Goal: Task Accomplishment & Management: Manage account settings

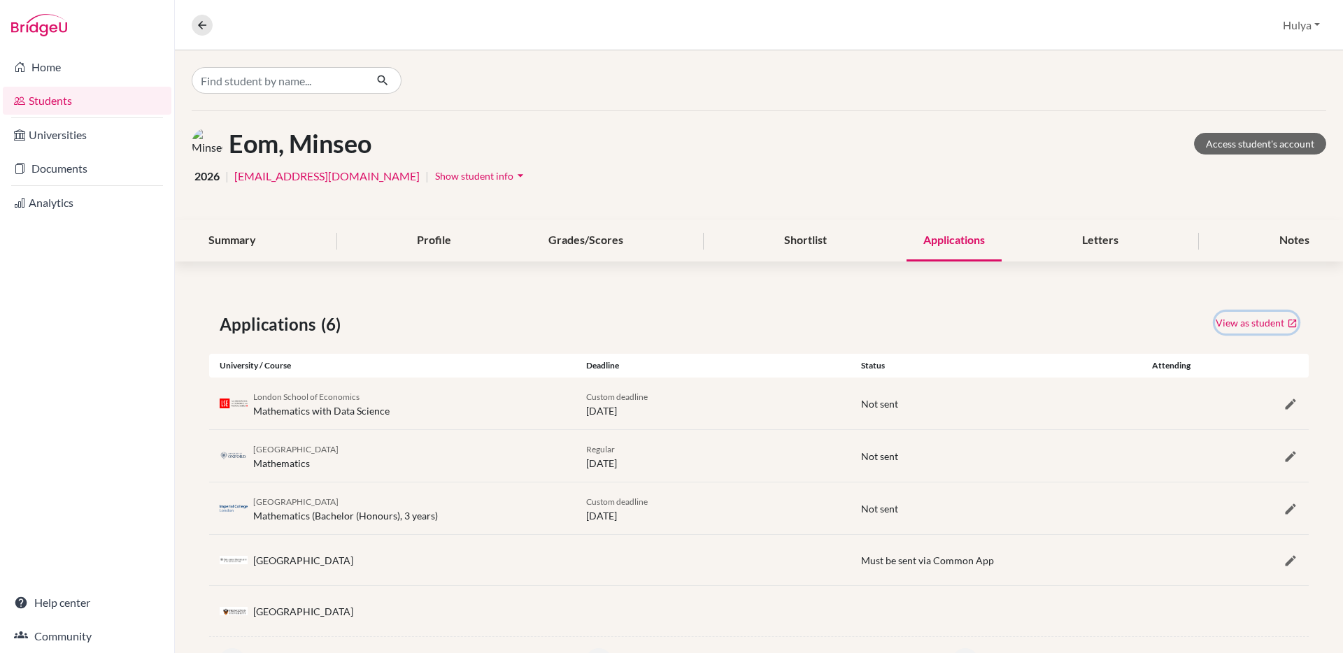
scroll to position [178, 0]
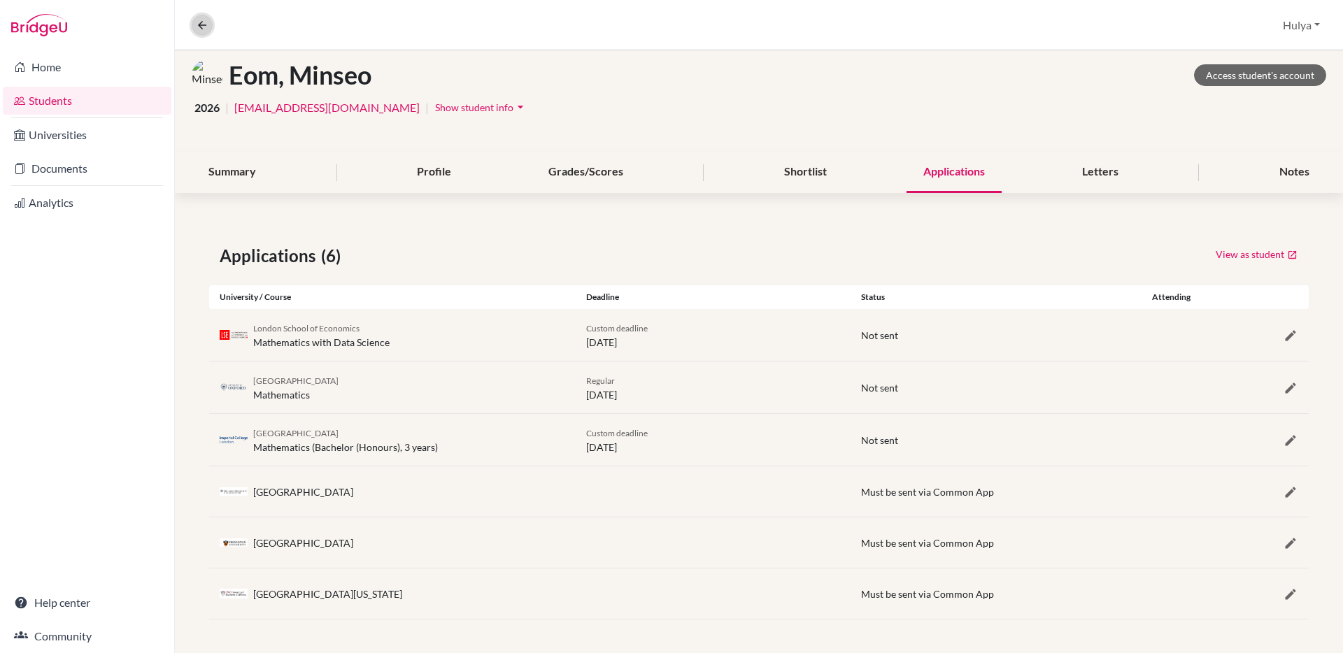
click at [202, 31] on icon at bounding box center [202, 25] width 13 height 13
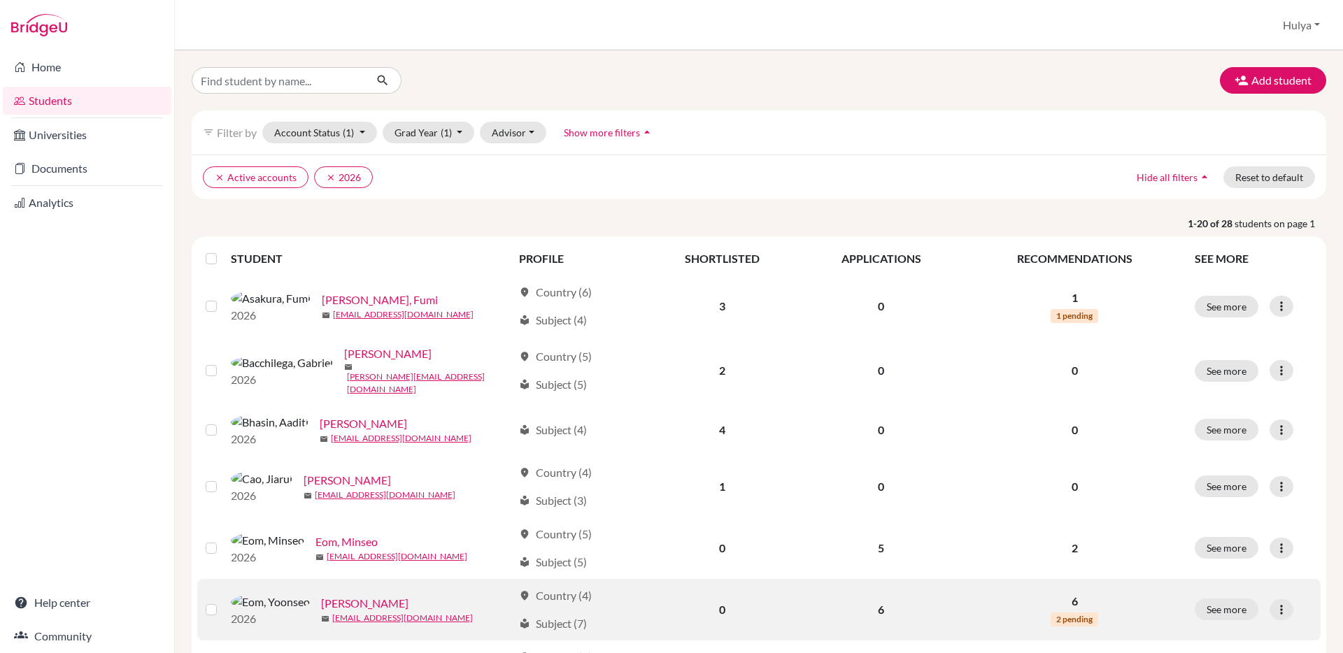
click at [321, 610] on link "[PERSON_NAME]" at bounding box center [364, 603] width 87 height 17
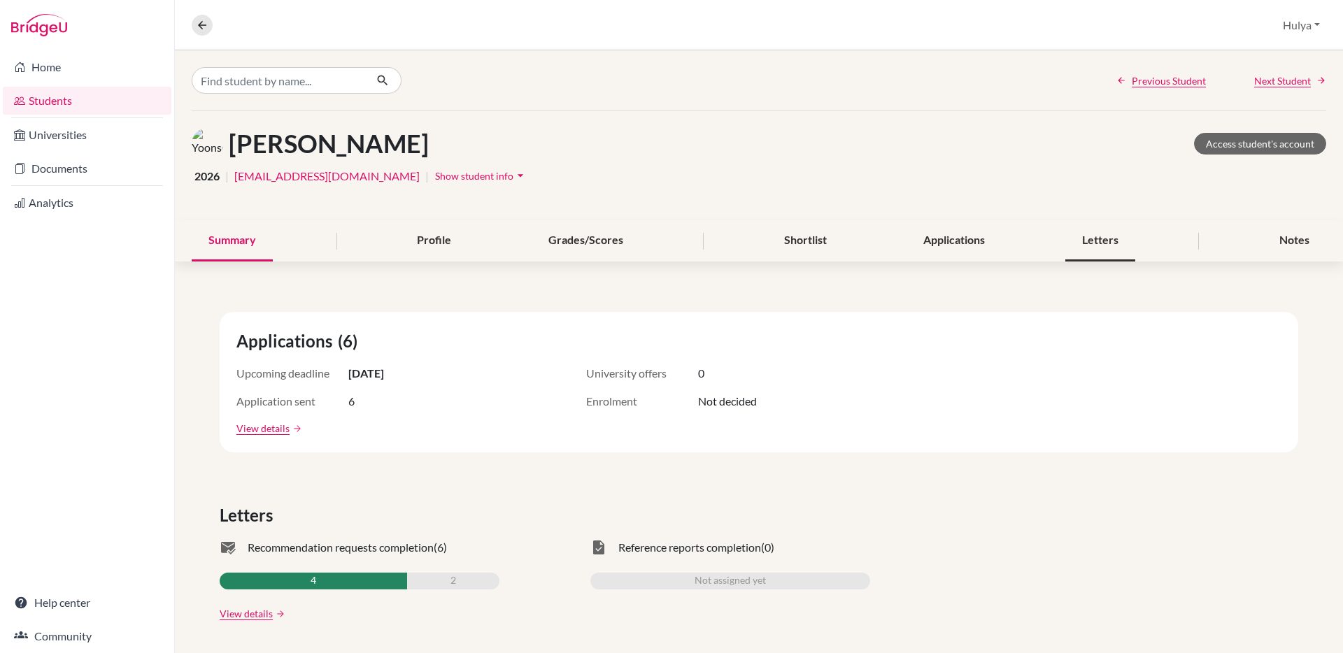
click at [1103, 246] on div "Letters" at bounding box center [1100, 240] width 70 height 41
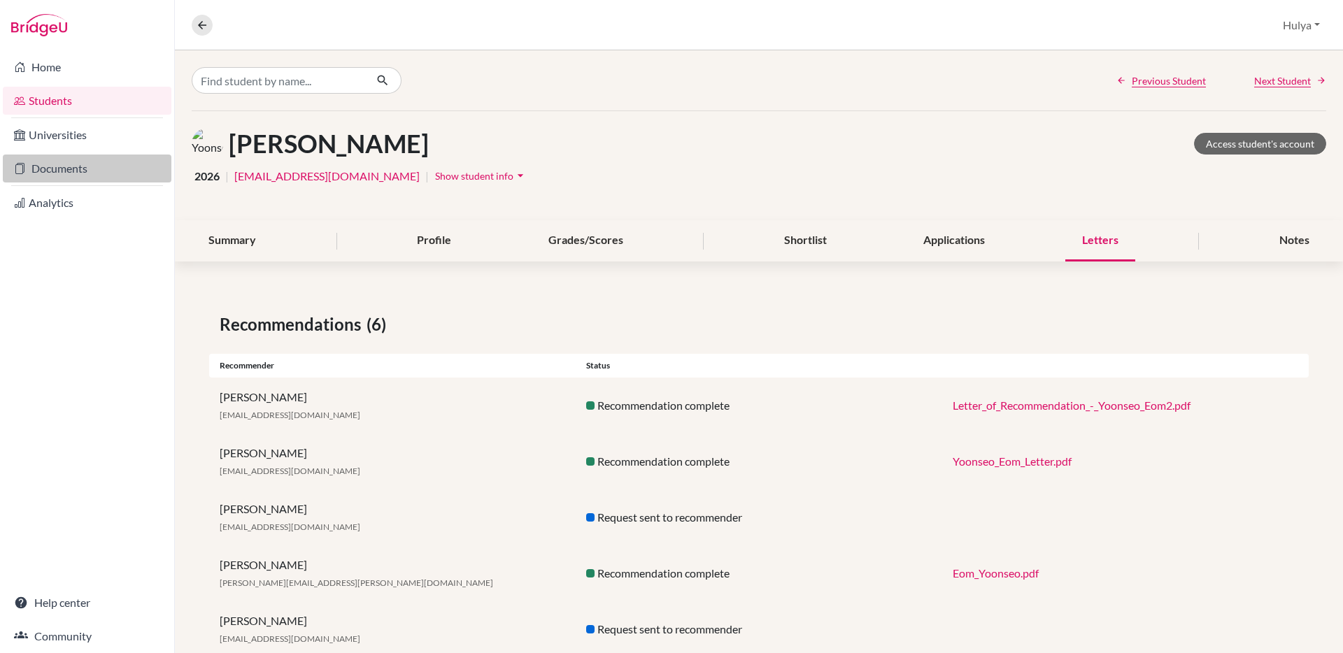
click at [91, 170] on link "Documents" at bounding box center [87, 169] width 169 height 28
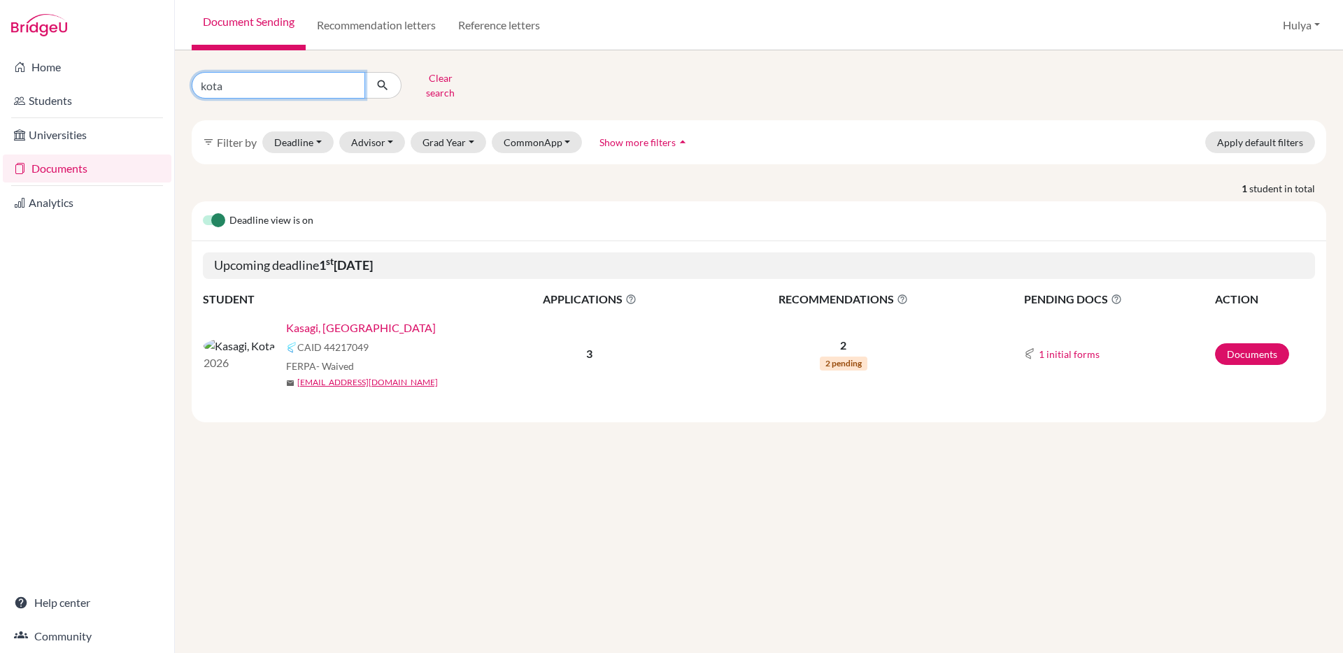
click at [291, 87] on input "kota" at bounding box center [278, 85] width 173 height 27
type input "eom"
click button "submit" at bounding box center [382, 85] width 37 height 27
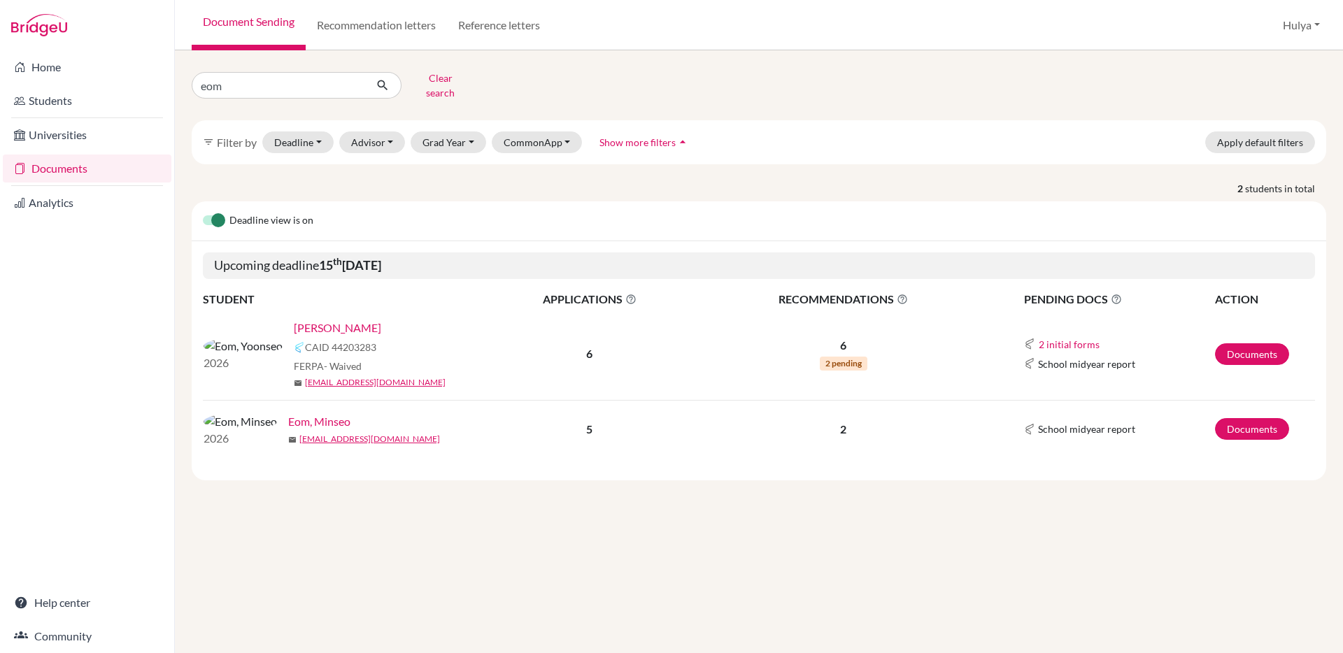
click at [294, 320] on link "[PERSON_NAME]" at bounding box center [337, 328] width 87 height 17
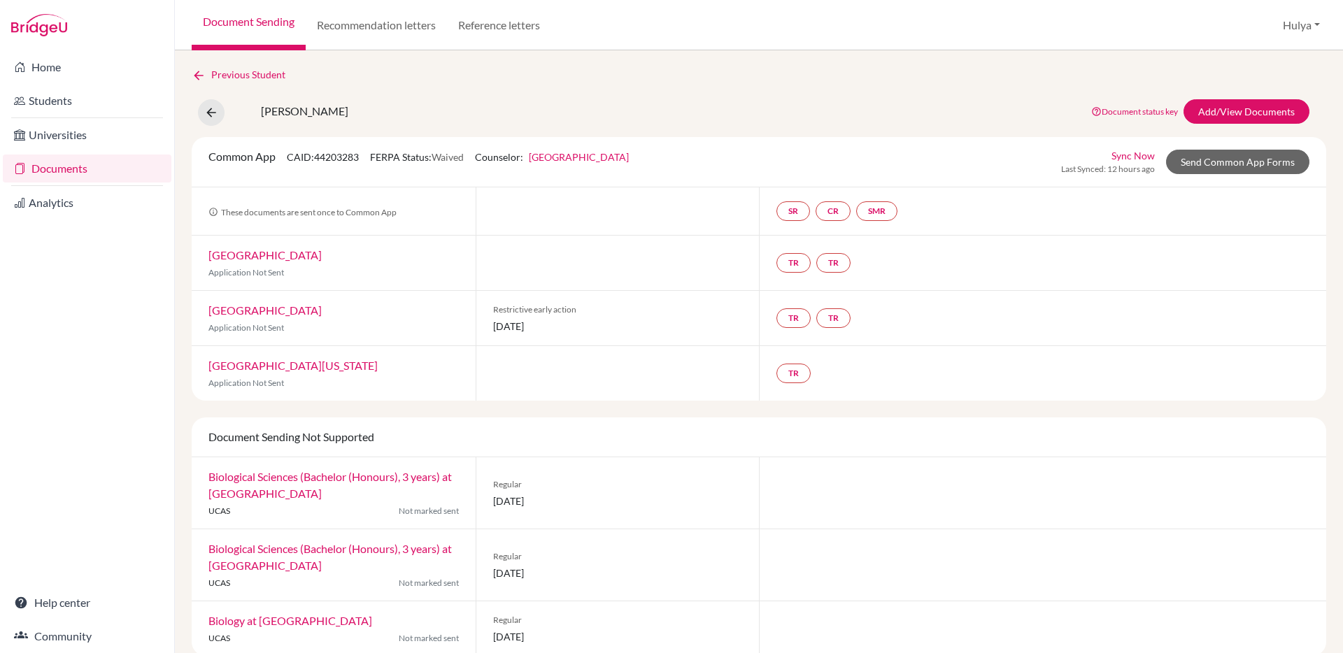
scroll to position [20, 0]
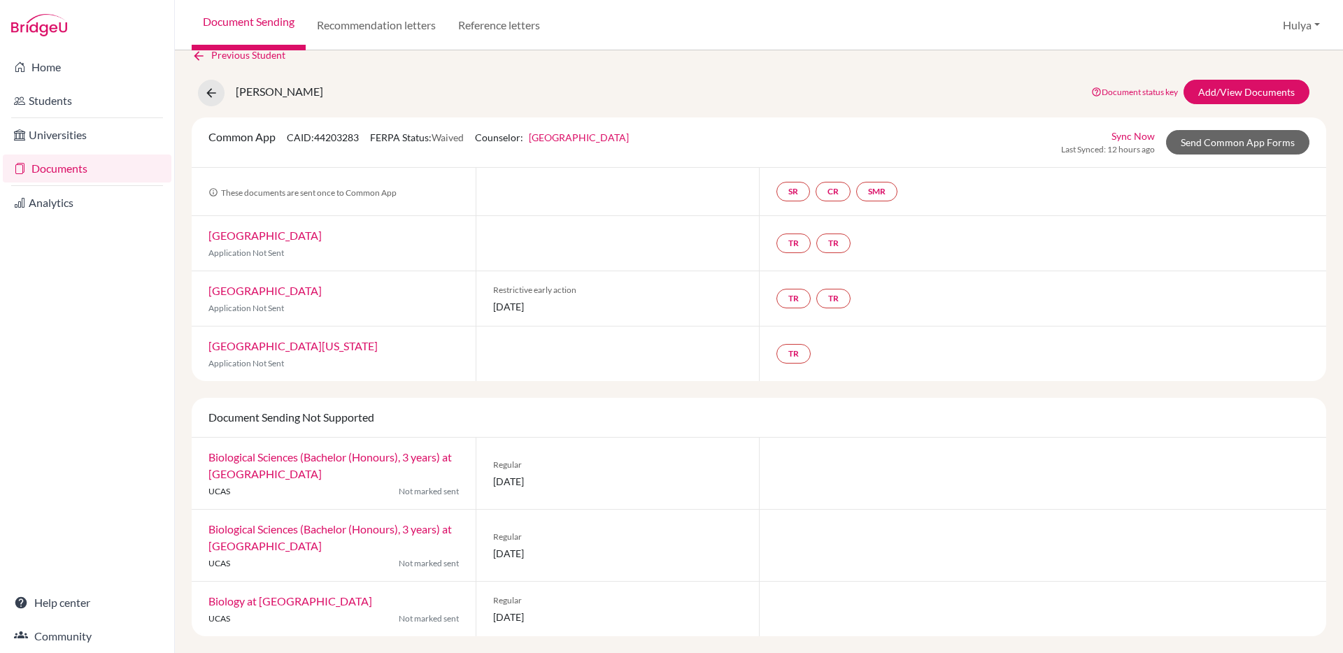
click at [1148, 129] on link "Sync Now" at bounding box center [1132, 136] width 43 height 15
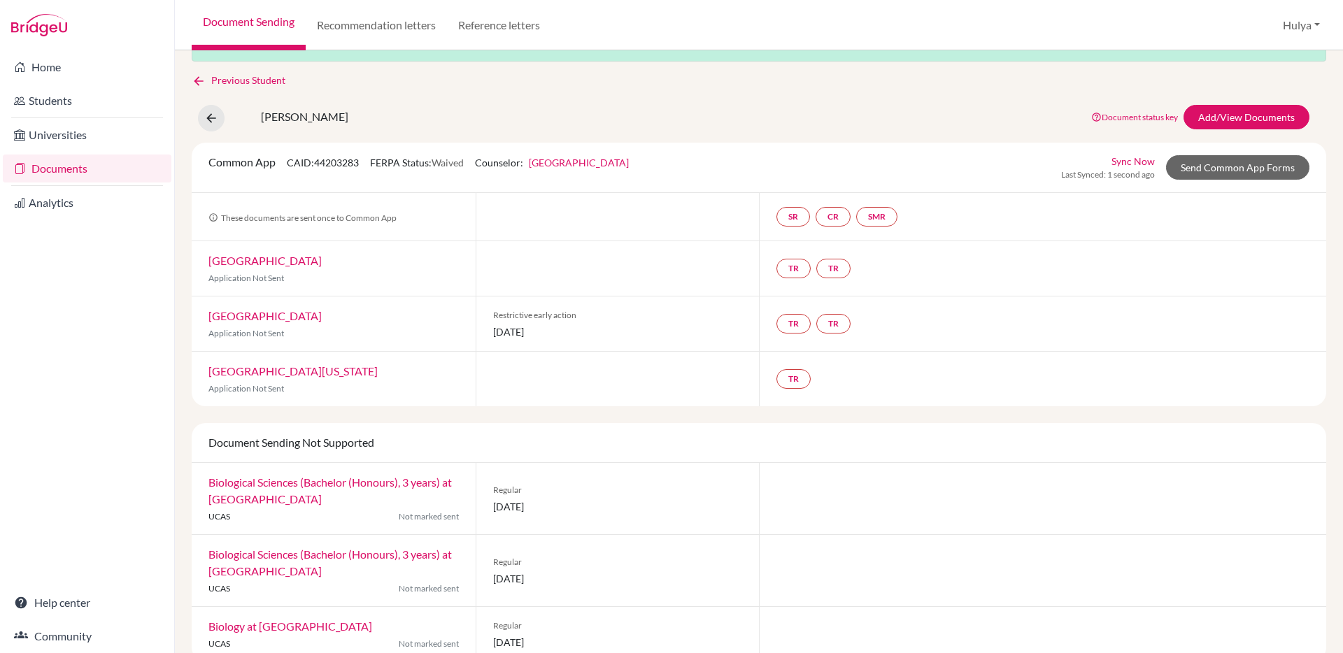
scroll to position [66, 0]
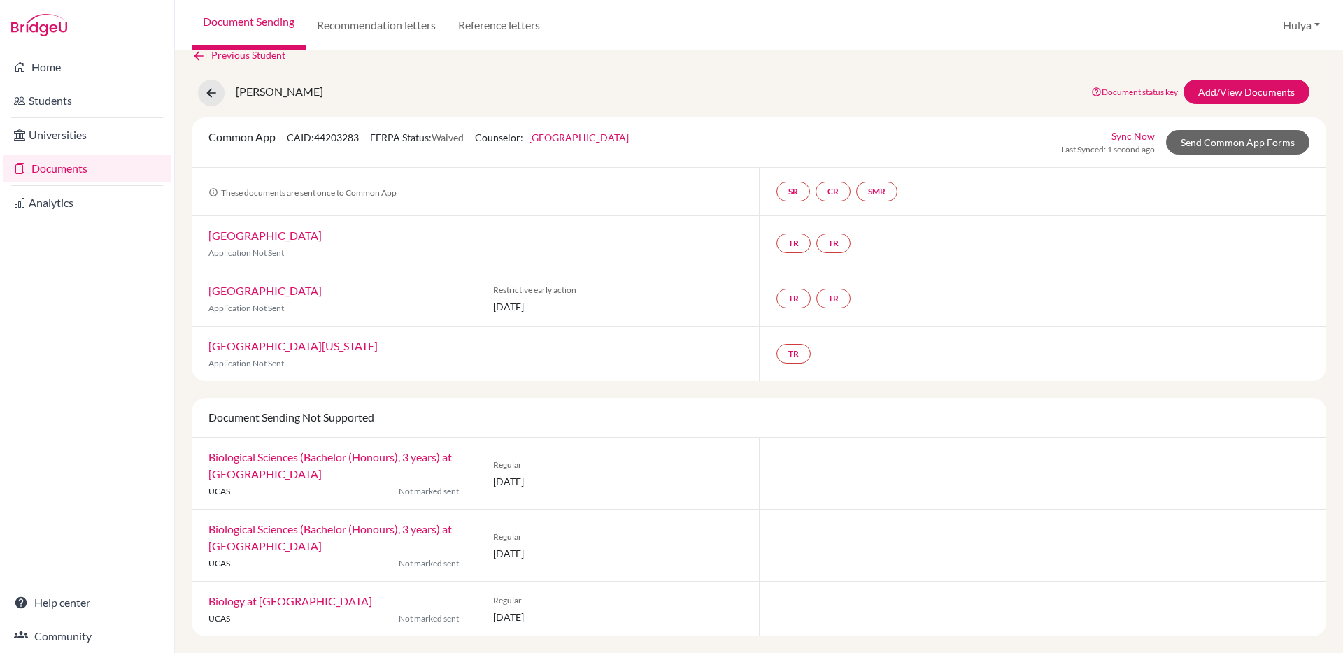
drag, startPoint x: 481, startPoint y: 345, endPoint x: 638, endPoint y: 345, distance: 156.6
click at [638, 345] on div at bounding box center [618, 354] width 284 height 55
click at [494, 348] on div at bounding box center [618, 354] width 284 height 55
click at [1236, 151] on link "Send Common App Forms" at bounding box center [1237, 142] width 143 height 24
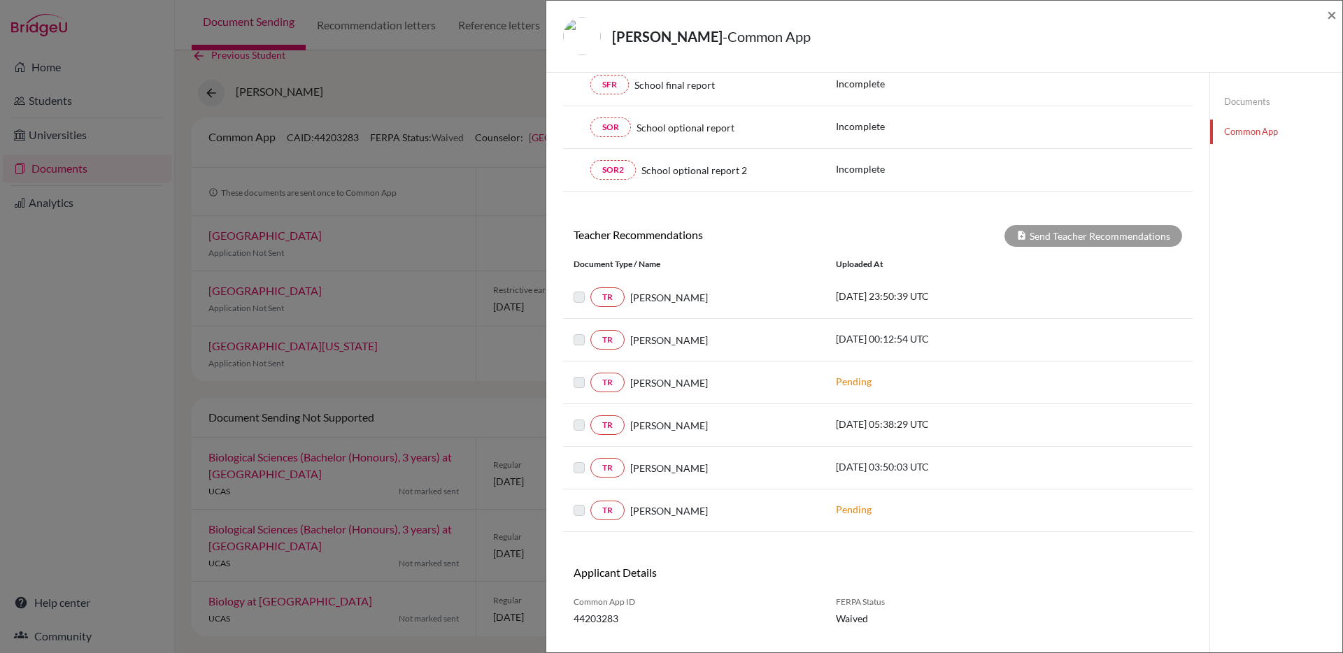
scroll to position [329, 0]
click at [1045, 234] on div "Send Teacher Recommendations" at bounding box center [1093, 234] width 178 height 22
click at [590, 287] on label at bounding box center [590, 287] width 0 height 0
click at [610, 298] on link "TR" at bounding box center [607, 295] width 34 height 20
click at [617, 343] on link "TR" at bounding box center [607, 338] width 34 height 20
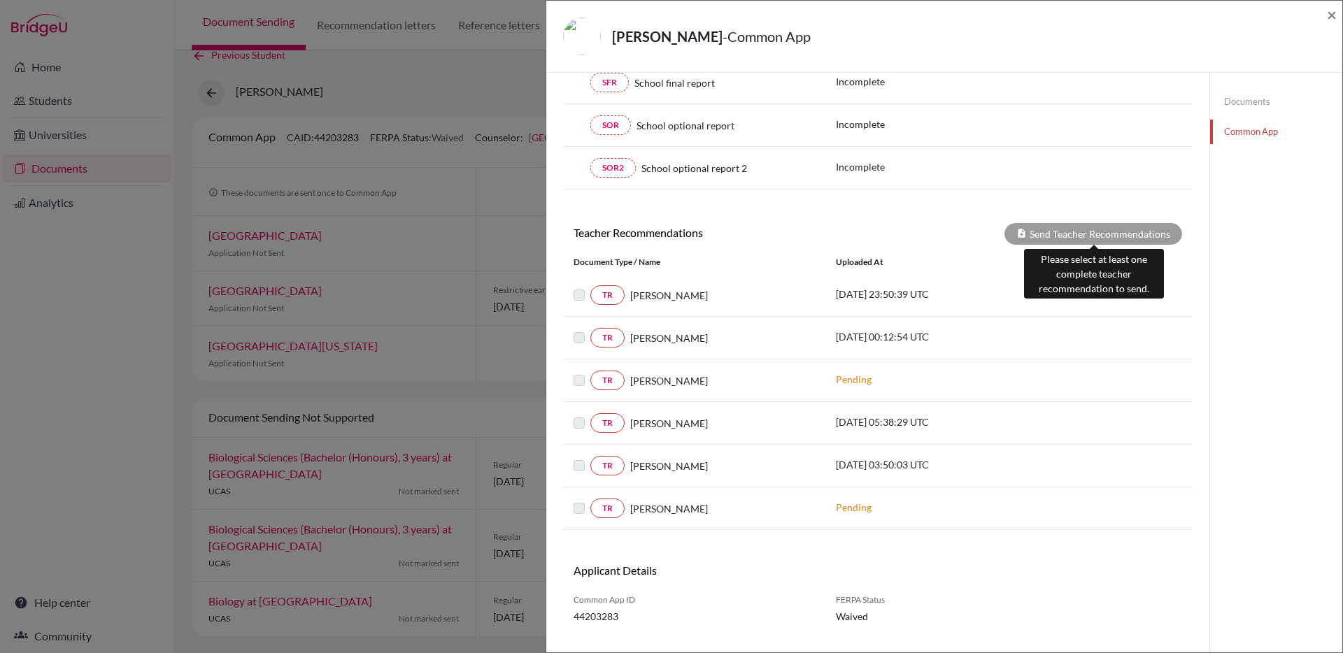
click at [1047, 234] on div "Send Teacher Recommendations" at bounding box center [1093, 234] width 178 height 22
click at [590, 287] on label at bounding box center [590, 287] width 0 height 0
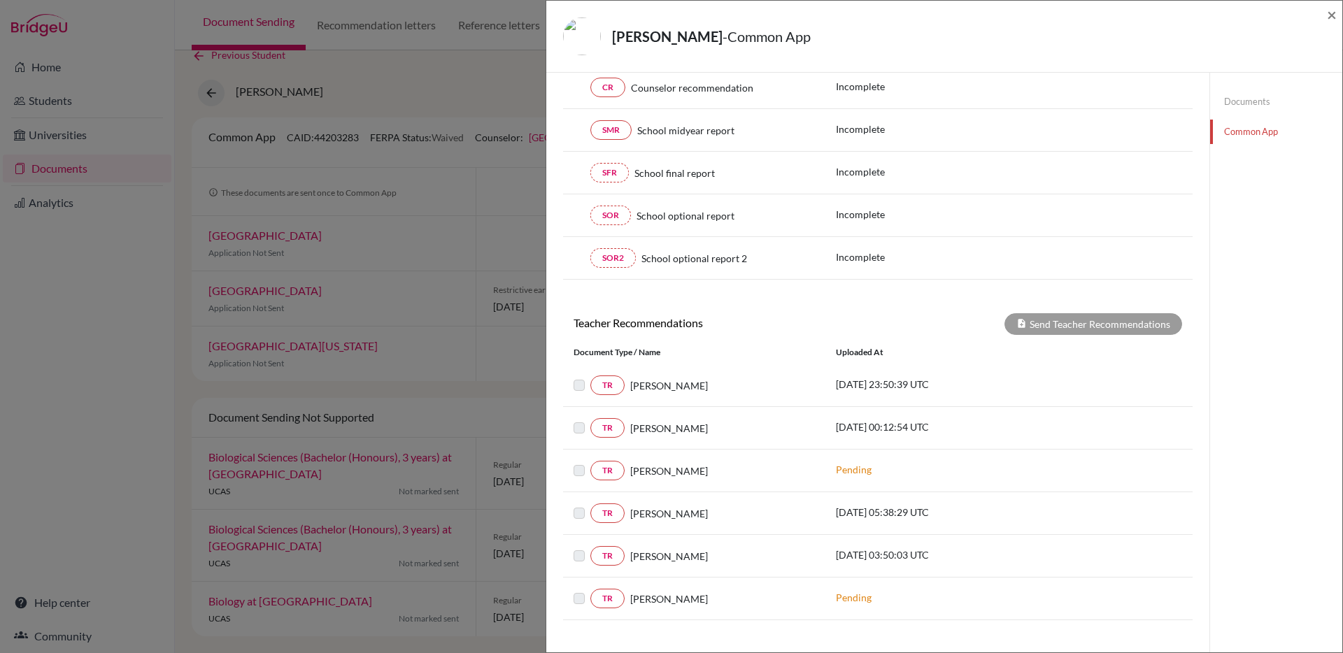
scroll to position [240, 0]
click at [534, 173] on div "Eom, Yoonseo - Common App × × Counselor Profile required Please review and conf…" at bounding box center [671, 326] width 1343 height 653
click at [1329, 10] on span "×" at bounding box center [1332, 14] width 10 height 20
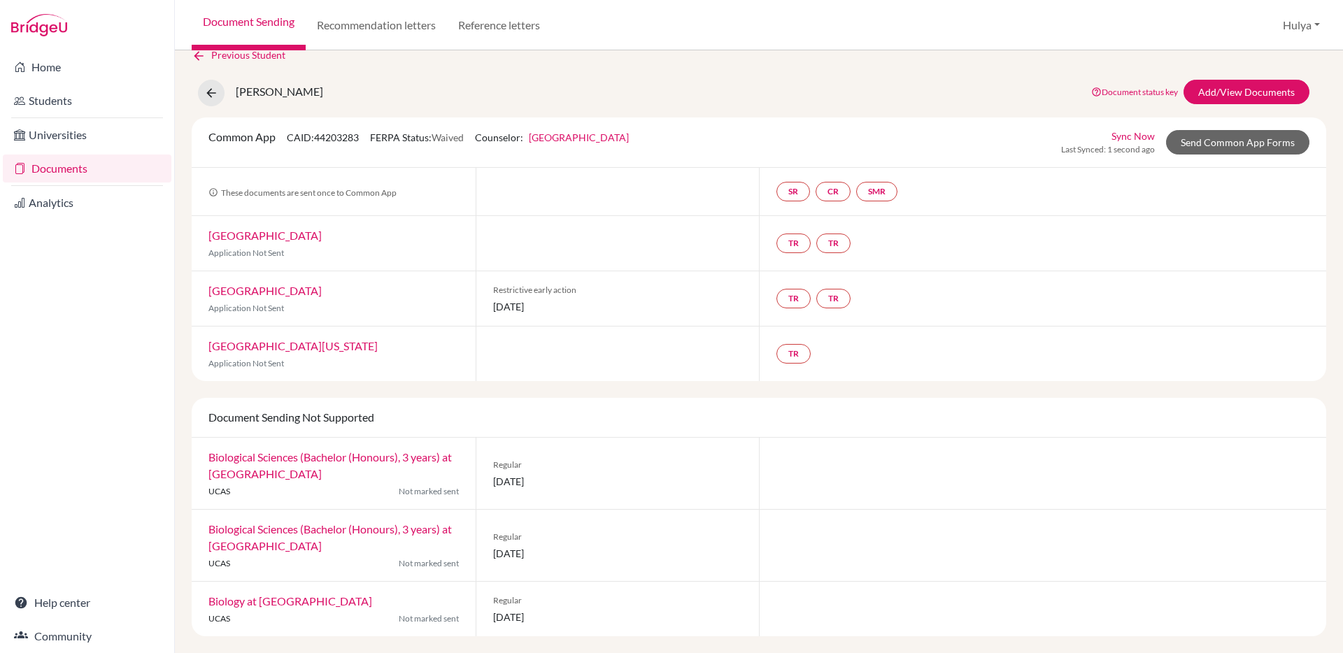
drag, startPoint x: 585, startPoint y: 617, endPoint x: 371, endPoint y: 615, distance: 214.7
click at [371, 615] on div "Biology at University of Oxford UCAS Not marked sent Regular 15 October 2025" at bounding box center [759, 609] width 1134 height 55
click at [597, 613] on span "[DATE]" at bounding box center [618, 617] width 250 height 15
click at [1132, 141] on link "Sync Now" at bounding box center [1132, 136] width 43 height 15
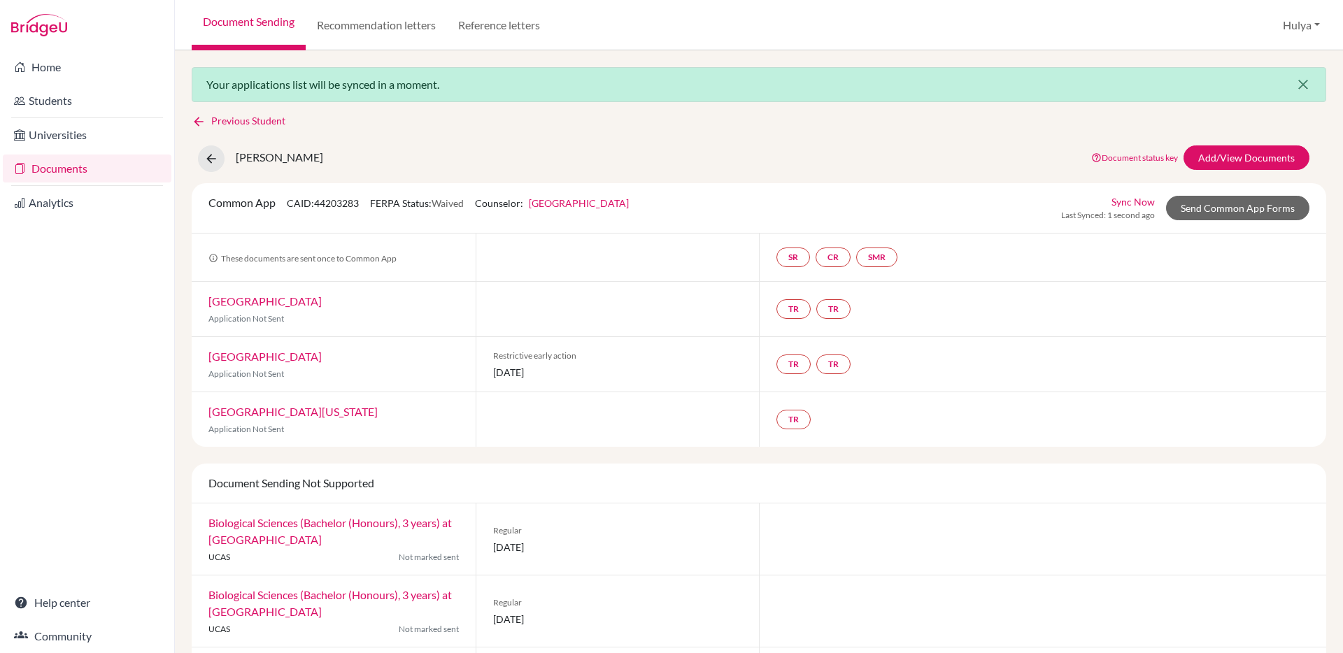
click at [1299, 73] on button "close" at bounding box center [1302, 85] width 45 height 34
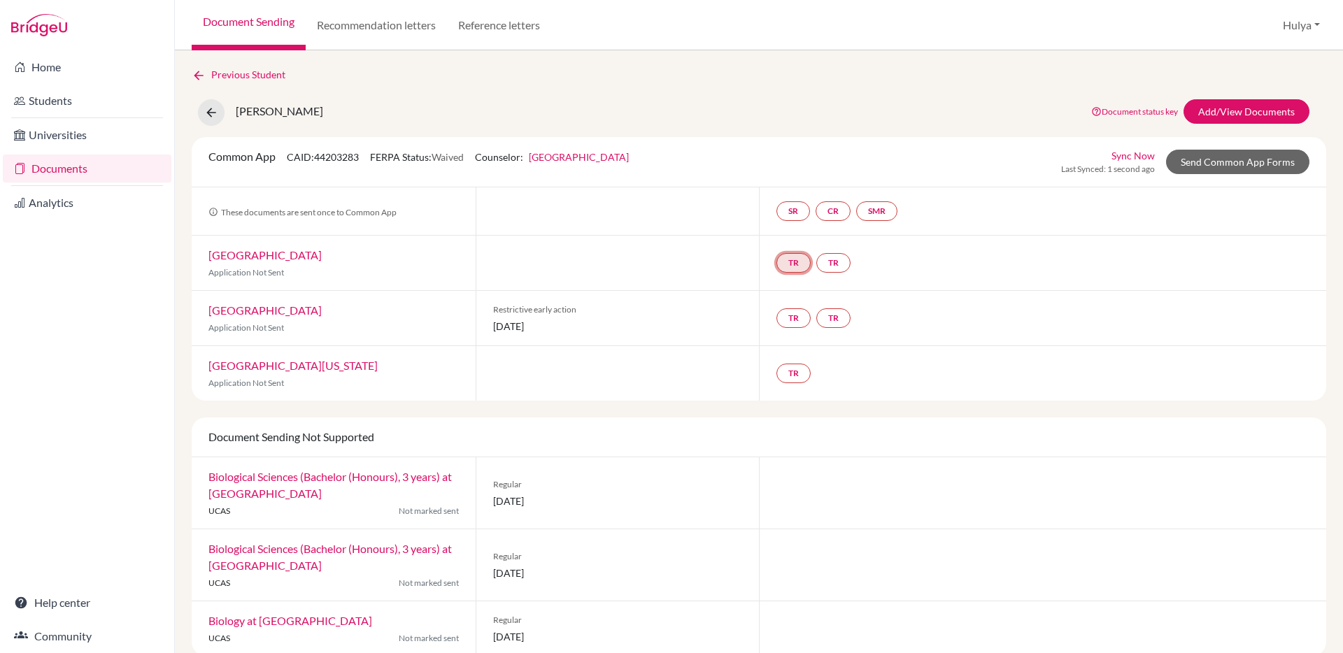
click at [789, 263] on link "TR" at bounding box center [793, 263] width 34 height 20
click at [836, 262] on link "TR" at bounding box center [833, 263] width 34 height 20
click at [981, 221] on div "SR CR SMR" at bounding box center [1042, 211] width 567 height 48
click at [1202, 163] on link "Send Common App Forms" at bounding box center [1237, 162] width 143 height 24
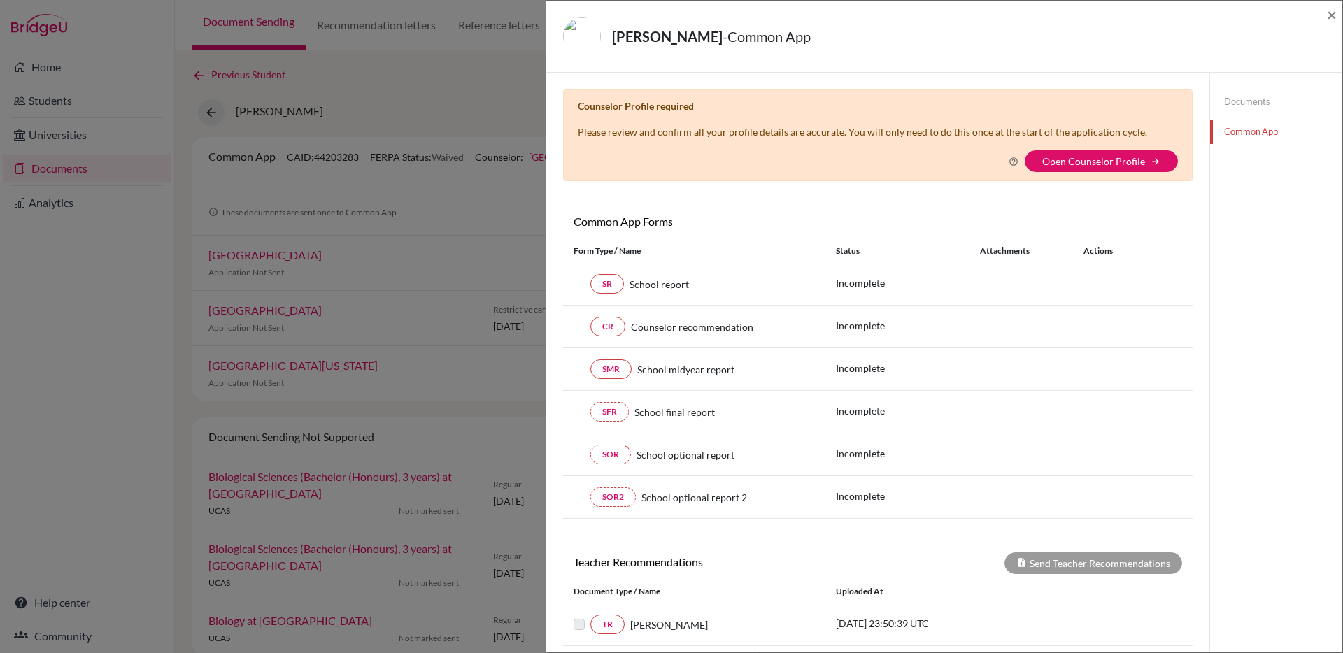
click at [1254, 110] on link "Documents" at bounding box center [1276, 102] width 132 height 24
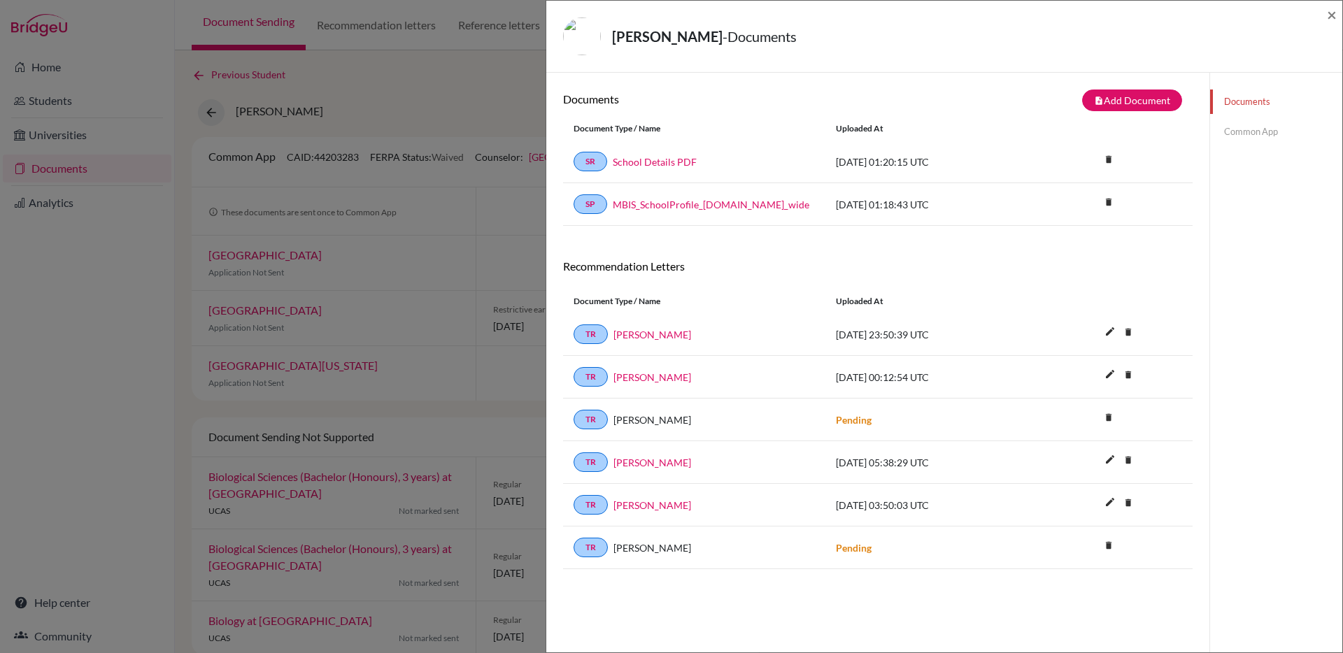
click at [1227, 135] on link "Common App" at bounding box center [1276, 132] width 132 height 24
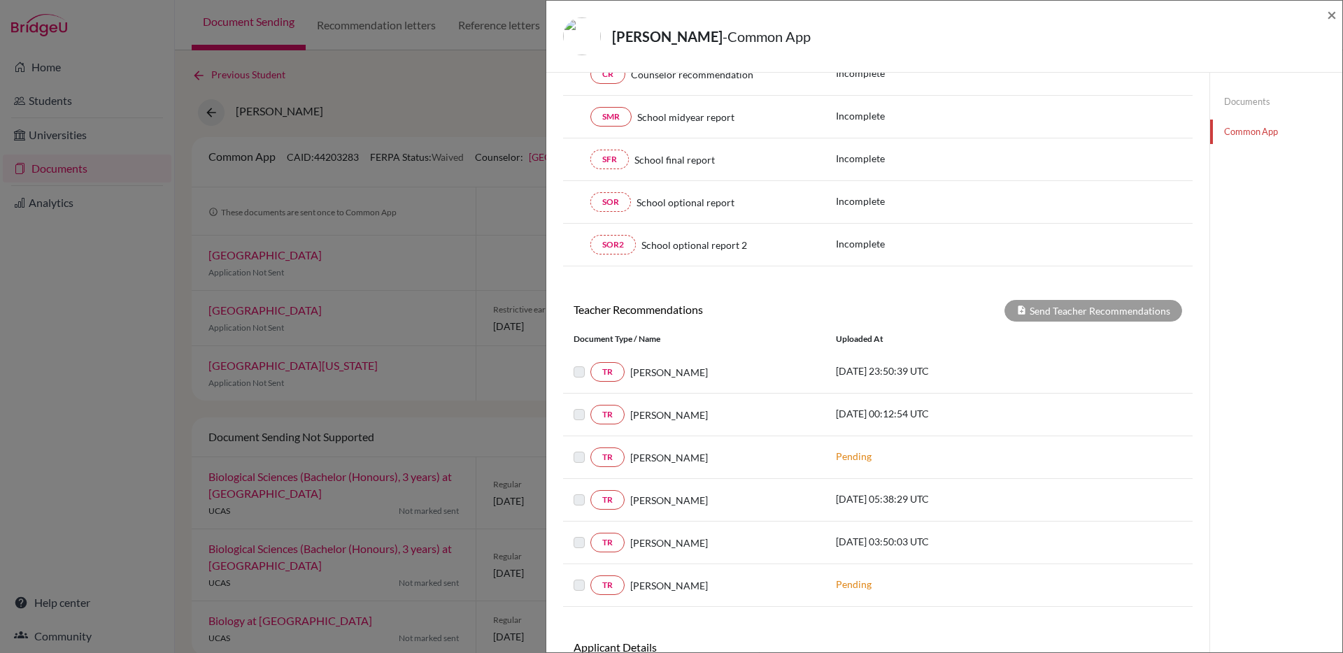
scroll to position [357, 0]
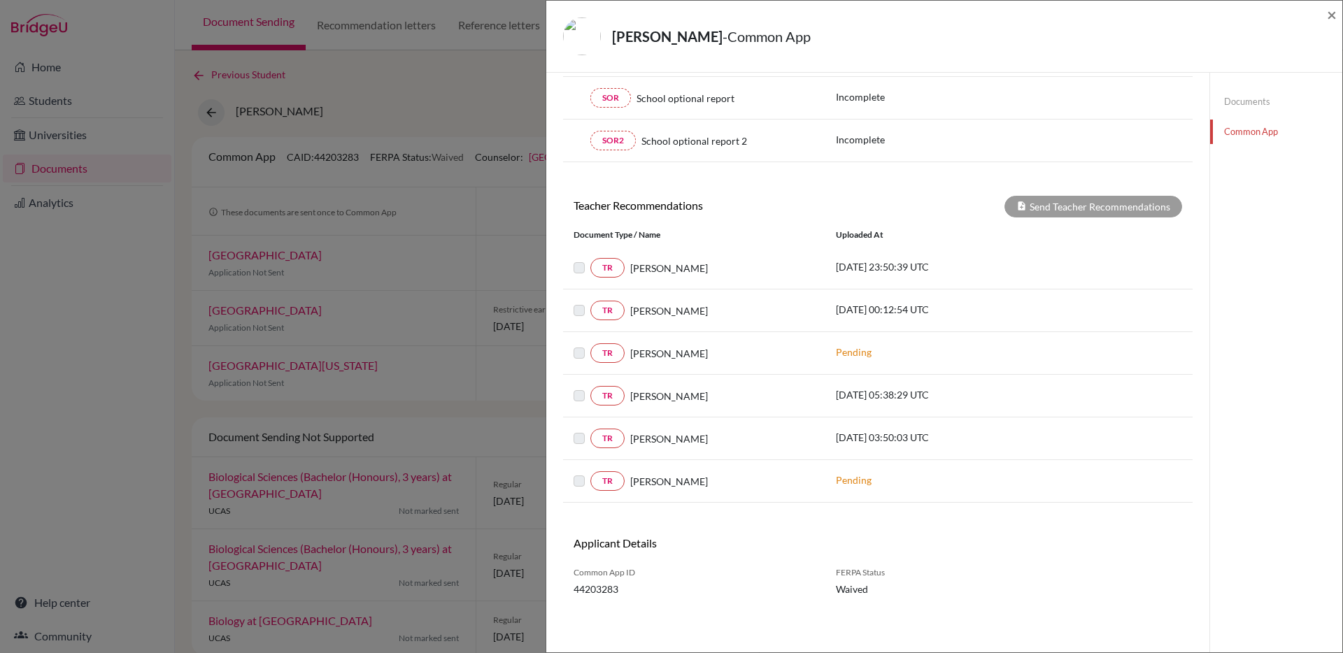
click at [1232, 101] on link "Documents" at bounding box center [1276, 102] width 132 height 24
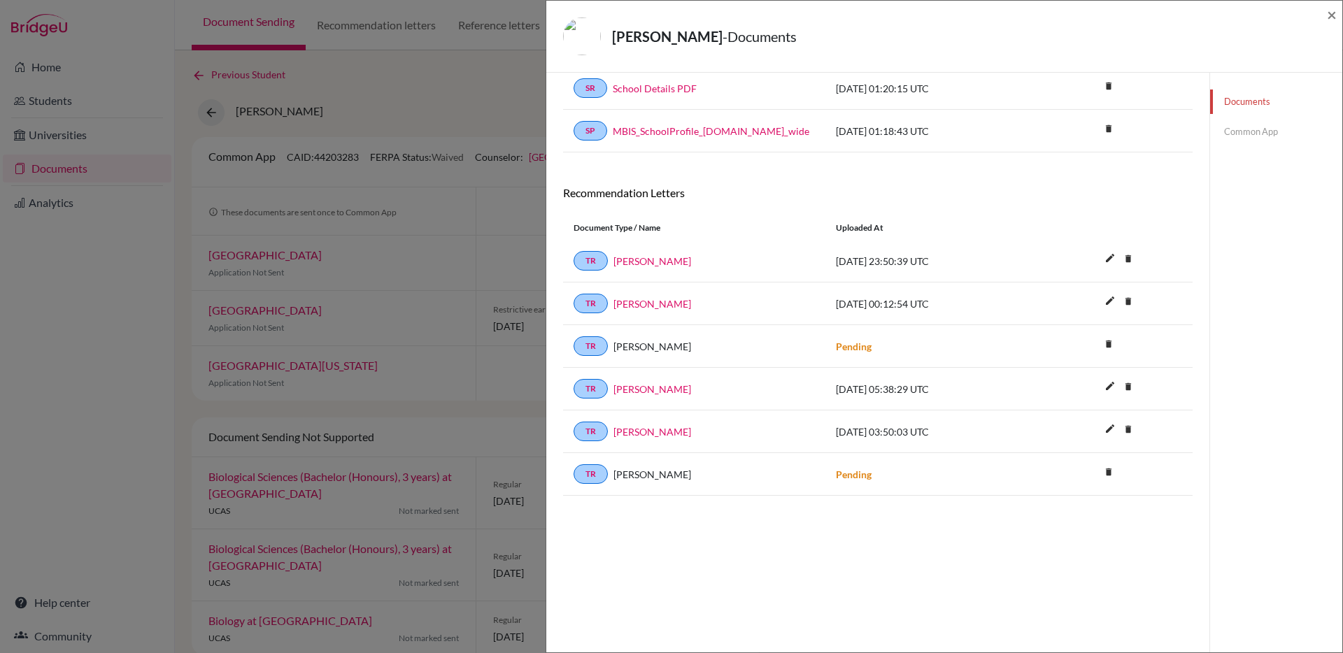
scroll to position [73, 0]
click at [650, 429] on link "[PERSON_NAME]" at bounding box center [652, 431] width 78 height 15
click at [657, 301] on link "[PERSON_NAME]" at bounding box center [652, 303] width 78 height 15
click at [506, 84] on div "[PERSON_NAME] - Documents × Documents note_add Add Document Document type Chang…" at bounding box center [671, 326] width 1343 height 653
click at [1333, 15] on span "×" at bounding box center [1332, 14] width 10 height 20
